Goal: Task Accomplishment & Management: Use online tool/utility

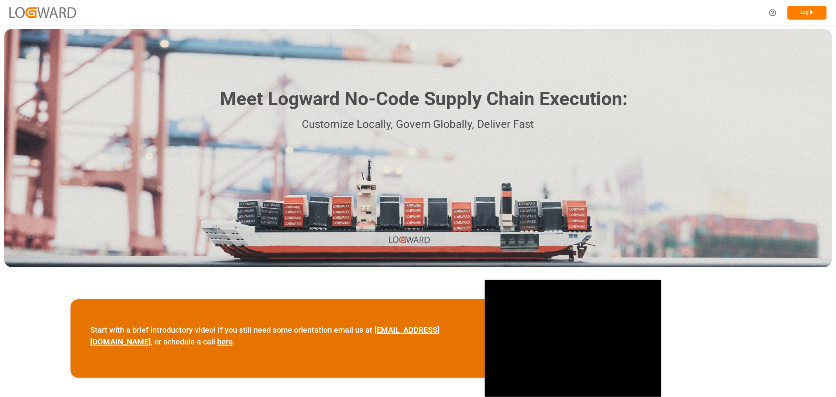
click at [802, 16] on button "Log In" at bounding box center [807, 13] width 39 height 14
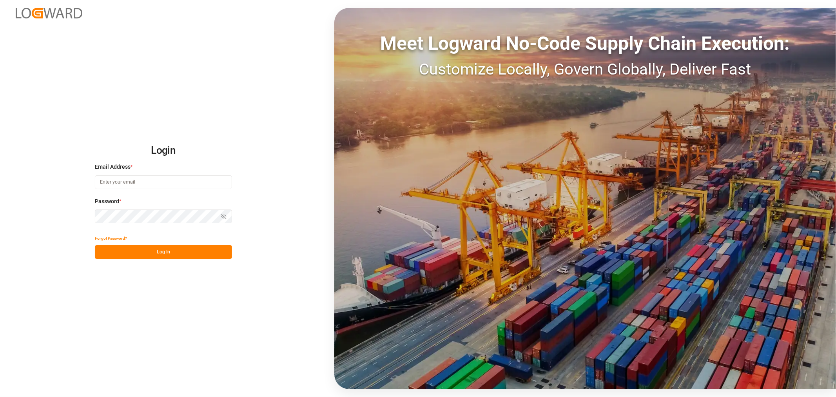
click at [143, 181] on input at bounding box center [163, 182] width 137 height 14
type input "[PERSON_NAME][EMAIL_ADDRESS][DOMAIN_NAME]"
click at [193, 253] on button "Log In" at bounding box center [163, 252] width 137 height 14
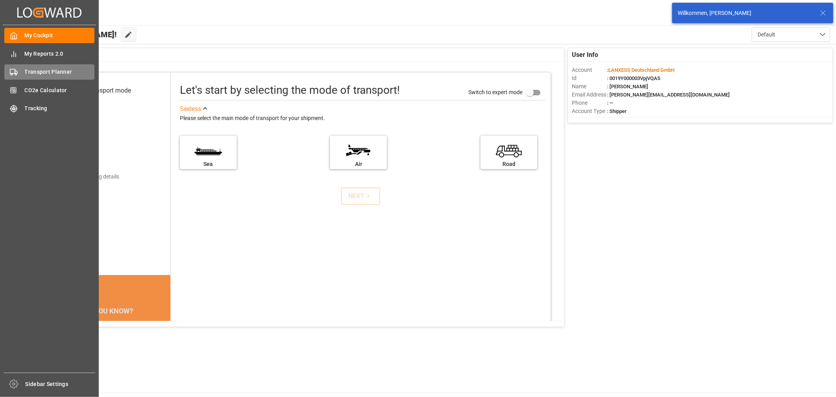
click at [57, 75] on span "Transport Planner" at bounding box center [60, 72] width 70 height 8
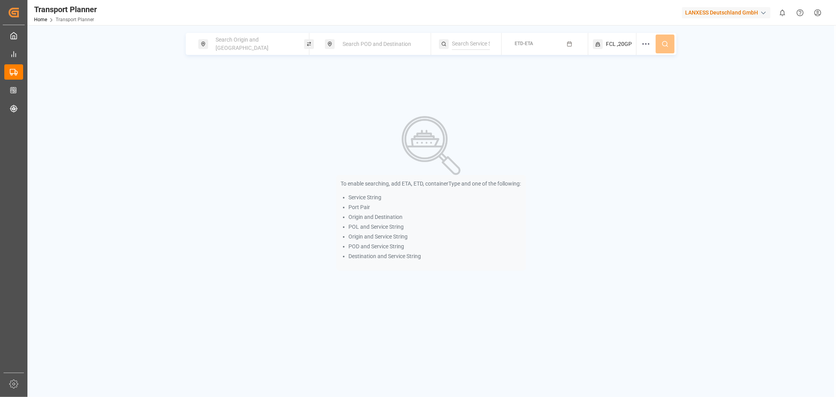
click at [254, 47] on div "Search Origin and [GEOGRAPHIC_DATA]" at bounding box center [253, 44] width 85 height 23
click at [234, 80] on input at bounding box center [246, 86] width 79 height 12
click at [236, 101] on span "ANR-RTM" at bounding box center [226, 104] width 24 height 6
type input "ANR-RTM"
click at [374, 45] on span "Search POD and Destination" at bounding box center [377, 44] width 69 height 6
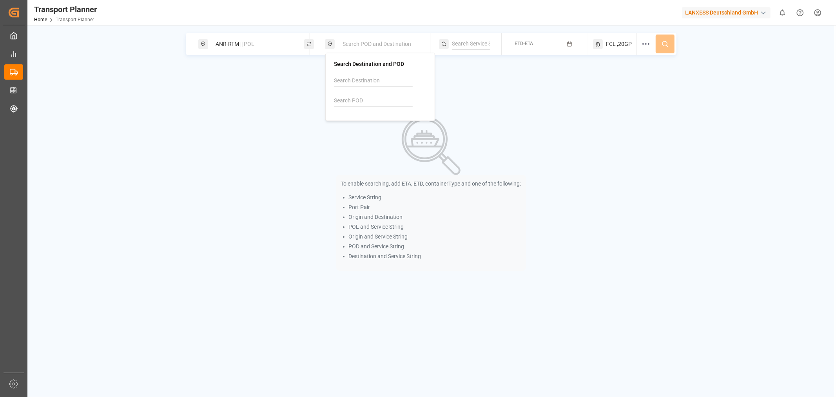
click at [359, 106] on input at bounding box center [373, 101] width 79 height 12
click at [347, 118] on img at bounding box center [345, 119] width 8 height 6
type input "CNSHA"
click at [610, 44] on span "FCL" at bounding box center [611, 44] width 10 height 8
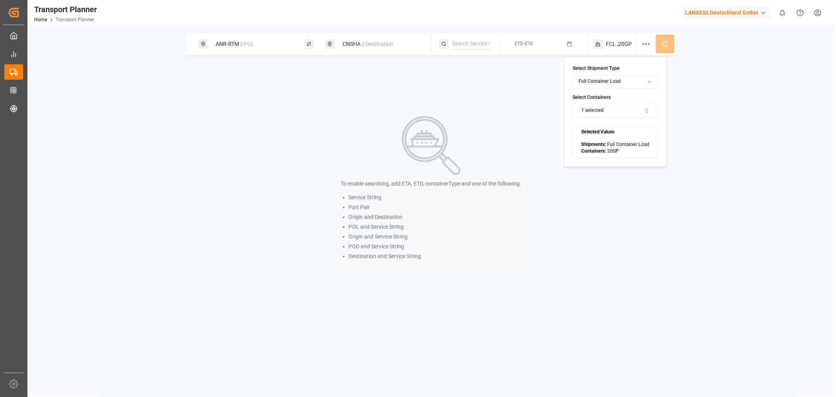
click at [610, 44] on span "FCL" at bounding box center [611, 44] width 10 height 8
click at [569, 43] on icon "button" at bounding box center [569, 43] width 5 height 5
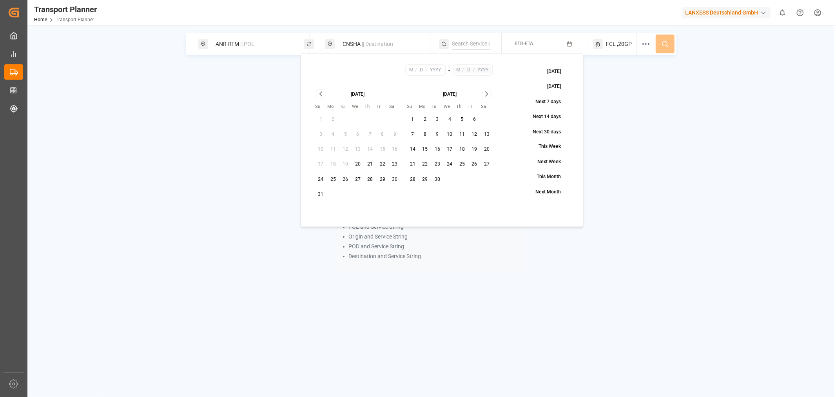
click at [449, 132] on button "10" at bounding box center [450, 134] width 13 height 13
type input "9"
type input "10"
type input "2025"
click at [671, 44] on div "ANR-RTM || POL CNSHA || Destination ETD-ETA FCL ,20GP" at bounding box center [431, 44] width 491 height 22
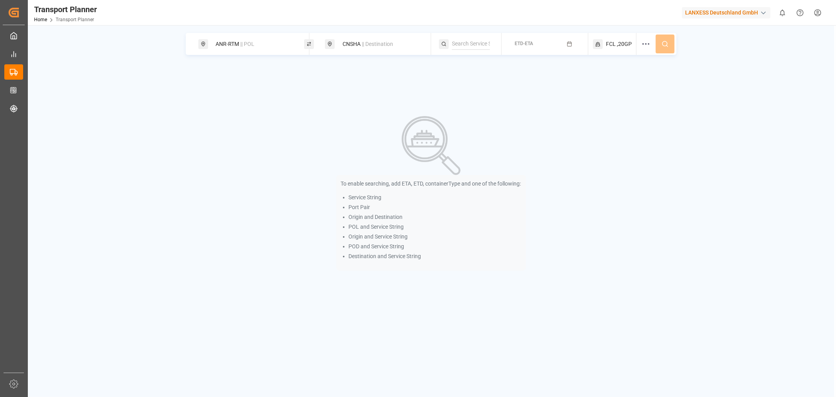
click at [669, 44] on div "ANR-RTM || POL CNSHA || Destination ETD-ETA FCL ,20GP" at bounding box center [431, 44] width 491 height 22
click at [551, 46] on button "ETD-ETA" at bounding box center [544, 43] width 77 height 15
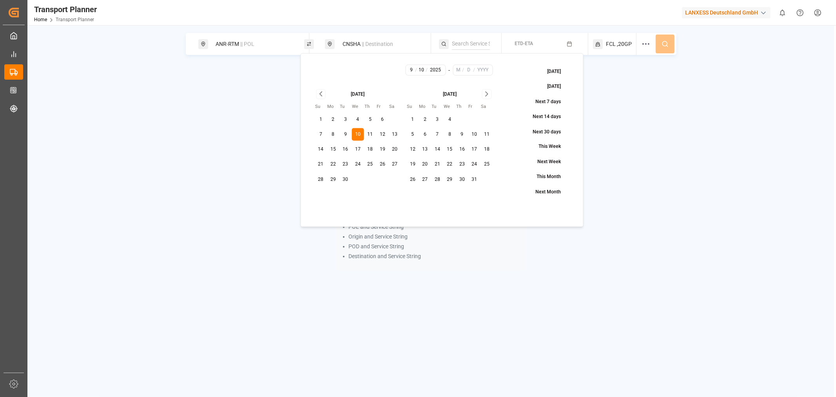
click at [485, 97] on icon "Go to next month" at bounding box center [487, 93] width 9 height 9
click at [486, 96] on icon "Go to next month" at bounding box center [487, 93] width 9 height 9
click at [486, 96] on div "[DATE]" at bounding box center [449, 93] width 87 height 8
click at [469, 158] on tbody "1 2 3 4 5 6 7 8 9 10 11 12 13 14 15 16 17 18 19 20 21 22 23 24 25 26 27 28 29 3…" at bounding box center [449, 148] width 87 height 76
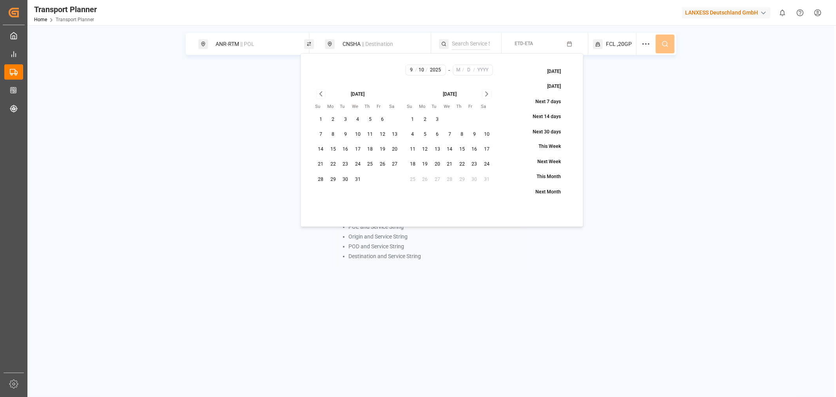
click at [480, 150] on button "16" at bounding box center [474, 149] width 13 height 13
type input "1"
type input "16"
type input "2026"
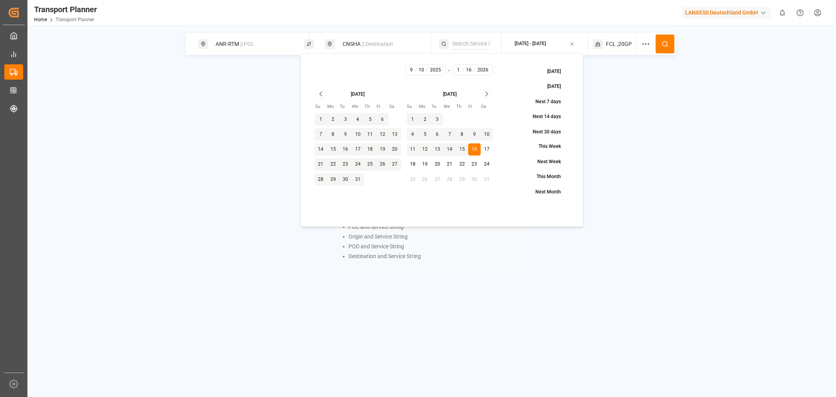
click at [662, 45] on icon at bounding box center [665, 43] width 7 height 7
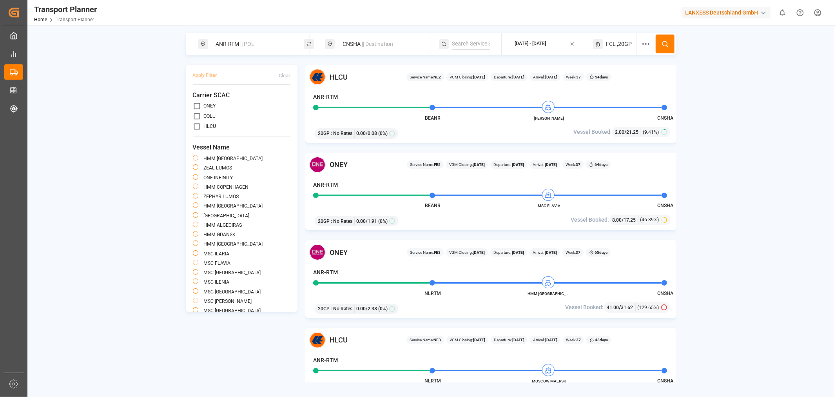
click at [267, 50] on div "ANR-RTM || POL" at bounding box center [253, 44] width 85 height 15
click at [285, 80] on input "ANR-RTM" at bounding box center [246, 86] width 79 height 12
click at [287, 84] on icon at bounding box center [288, 86] width 5 height 5
click at [269, 100] on input at bounding box center [246, 106] width 79 height 12
click at [245, 130] on div "NLRTM [GEOGRAPHIC_DATA]" at bounding box center [253, 128] width 79 height 16
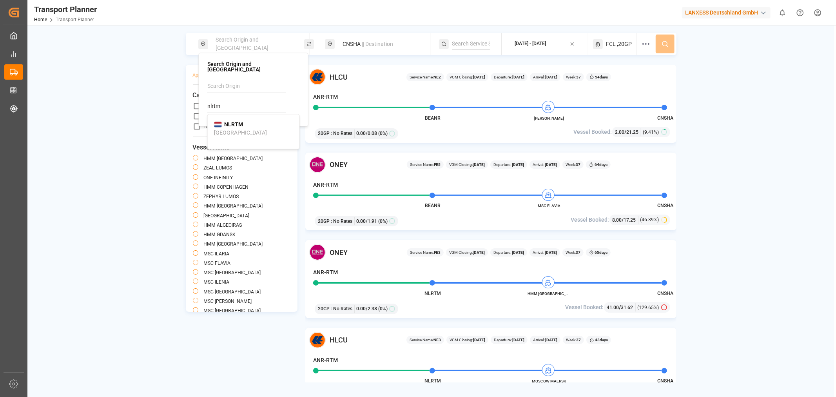
type input "NLRTM"
click at [666, 38] on button at bounding box center [665, 43] width 19 height 19
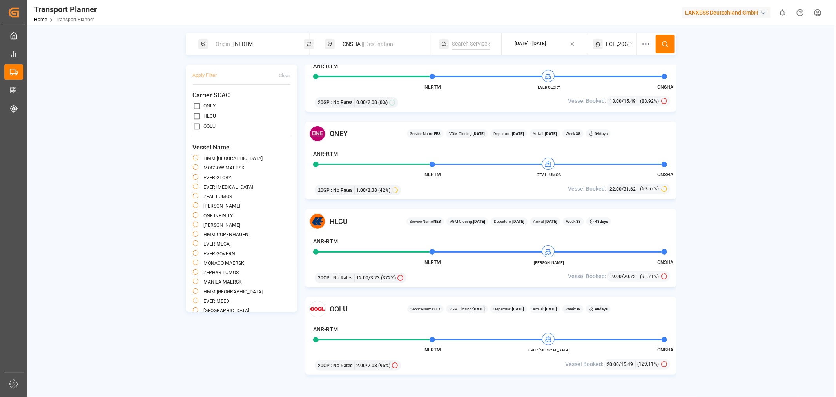
scroll to position [218, 0]
